Goal: Task Accomplishment & Management: Manage account settings

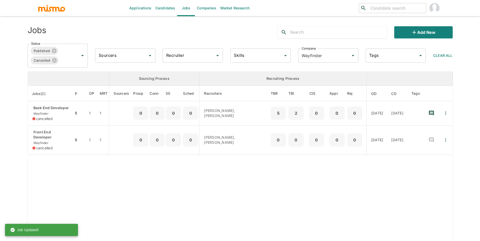
click at [322, 57] on input "Wayfinder" at bounding box center [321, 56] width 42 height 10
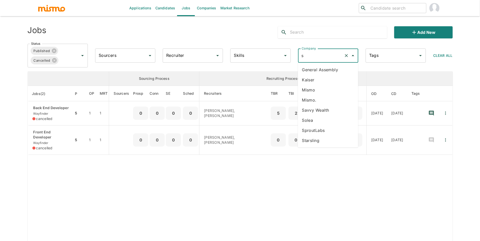
type input "sp"
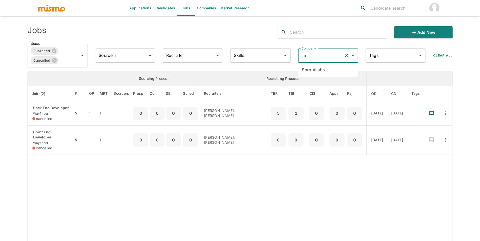
click at [322, 67] on li "SproutLabs" at bounding box center [328, 70] width 60 height 10
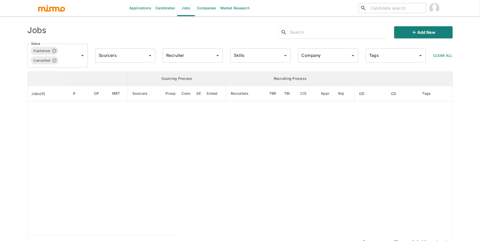
type input "SproutLabs"
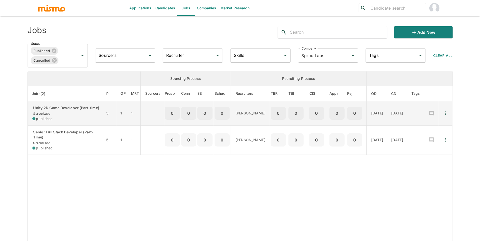
click at [58, 111] on p "Unity 2D Game Developer (Part-time)" at bounding box center [66, 108] width 69 height 5
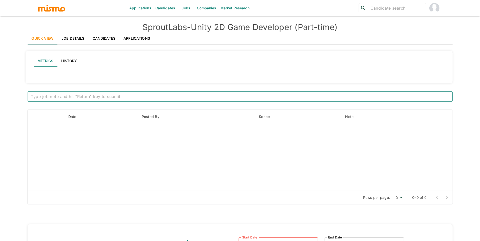
click at [67, 40] on link "Job Details" at bounding box center [72, 38] width 31 height 12
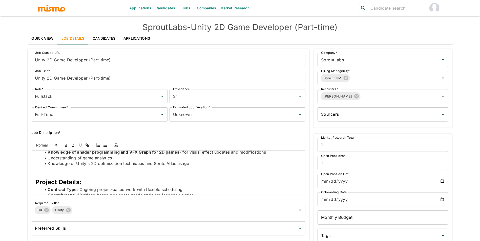
scroll to position [167, 0]
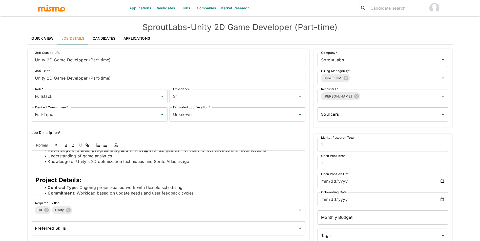
click at [63, 172] on p at bounding box center [169, 174] width 266 height 6
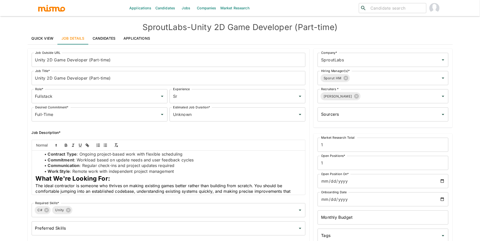
scroll to position [209, 0]
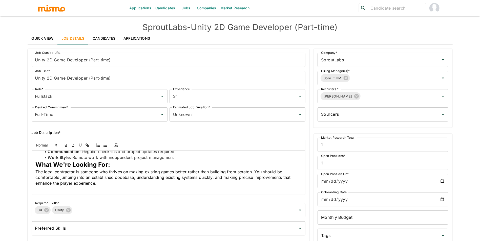
click at [36, 166] on span "What We're Looking For:" at bounding box center [73, 164] width 74 height 7
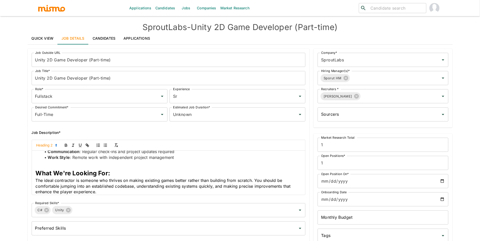
click at [478, 30] on div "Applications Candidates Jobs Companies Market Research ​ ​ SproutLabs - Unity 2…" at bounding box center [240, 127] width 480 height 254
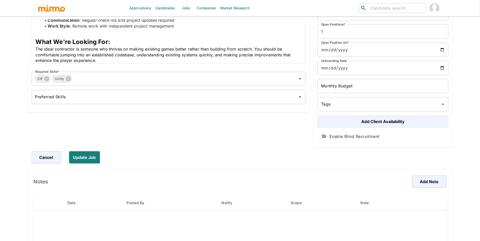
scroll to position [133, 0]
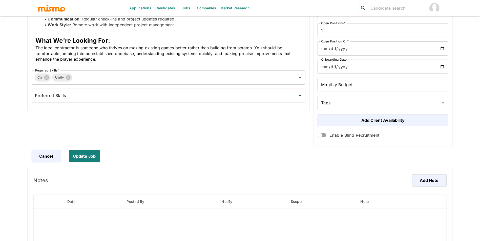
click at [100, 154] on div "Cancel Update Job" at bounding box center [238, 156] width 429 height 12
drag, startPoint x: 89, startPoint y: 155, endPoint x: 219, endPoint y: 7, distance: 196.6
click at [90, 155] on button "Update Job" at bounding box center [85, 156] width 33 height 12
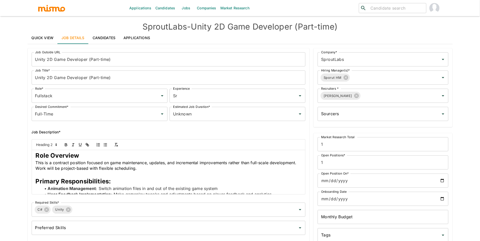
scroll to position [0, 0]
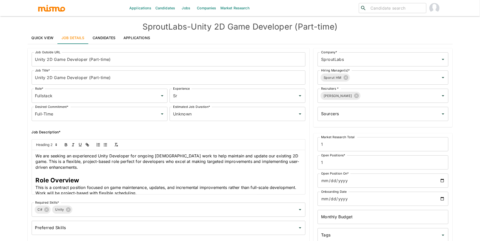
click at [197, 24] on h4 "SproutLabs - Unity 2D Game Developer (Part-time)" at bounding box center [240, 27] width 425 height 10
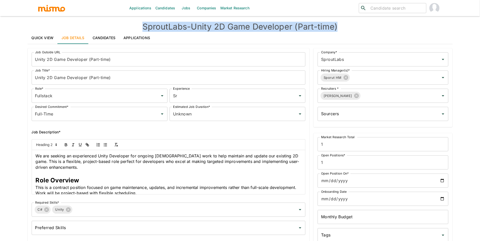
click at [197, 24] on h4 "SproutLabs - Unity 2D Game Developer (Part-time)" at bounding box center [240, 27] width 425 height 10
copy h4 "SproutLabs - Unity 2D Game Developer (Part-time)"
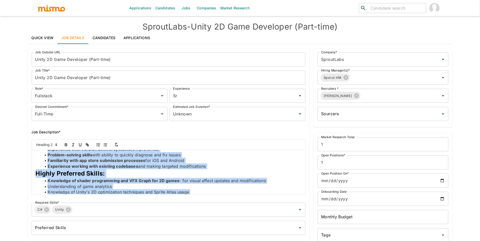
scroll to position [218, 0]
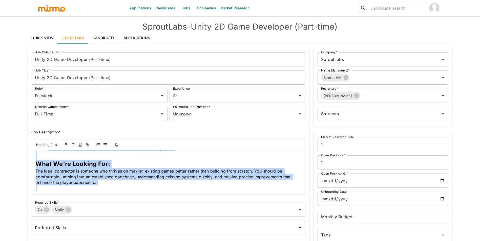
drag, startPoint x: 36, startPoint y: 155, endPoint x: 125, endPoint y: 219, distance: 109.5
click at [125, 219] on div "Job Outside URL Unity 2D Game Developer (Part-time) Job Outside URL Job Title* …" at bounding box center [167, 142] width 278 height 189
copy div "We are seeking an experienced Unity Developer for ongoing contract work to help…"
